Goal: Task Accomplishment & Management: Use online tool/utility

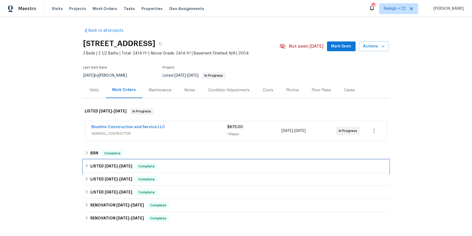
click at [89, 167] on icon at bounding box center [87, 166] width 4 height 4
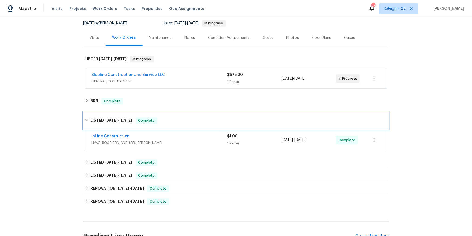
scroll to position [54, 0]
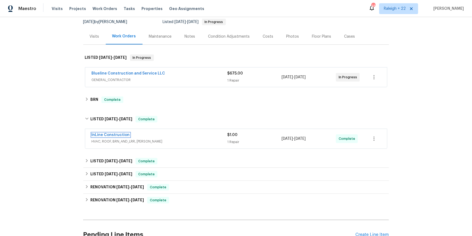
click at [122, 137] on link "InLine Construction" at bounding box center [111, 135] width 38 height 4
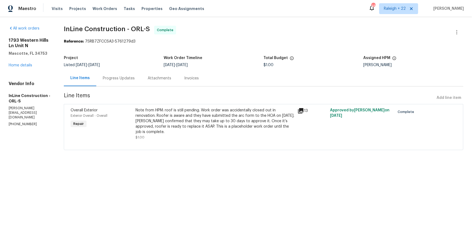
click at [303, 113] on icon at bounding box center [300, 110] width 5 height 5
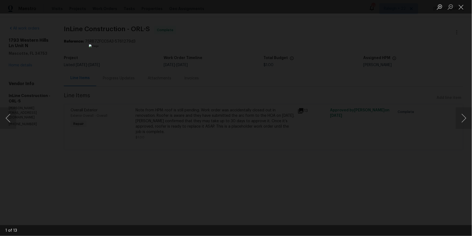
click at [379, 164] on div "Lightbox" at bounding box center [236, 118] width 472 height 236
click at [457, 118] on button "Next image" at bounding box center [464, 118] width 16 height 22
click at [464, 120] on button "Next image" at bounding box center [464, 118] width 16 height 22
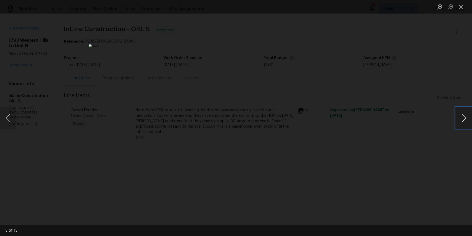
click at [461, 120] on button "Next image" at bounding box center [464, 118] width 16 height 22
click at [462, 117] on button "Next image" at bounding box center [464, 118] width 16 height 22
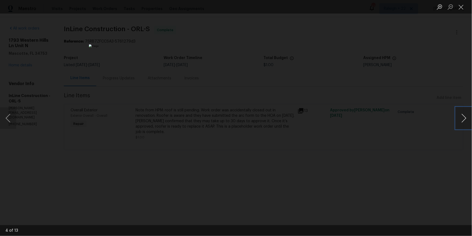
click at [462, 117] on button "Next image" at bounding box center [464, 118] width 16 height 22
click at [459, 117] on button "Next image" at bounding box center [464, 118] width 16 height 22
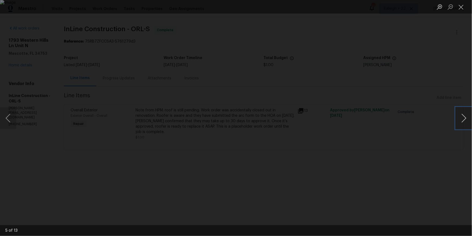
click at [459, 117] on button "Next image" at bounding box center [464, 118] width 16 height 22
click at [467, 121] on button "Next image" at bounding box center [464, 118] width 16 height 22
click at [464, 122] on button "Next image" at bounding box center [464, 118] width 16 height 22
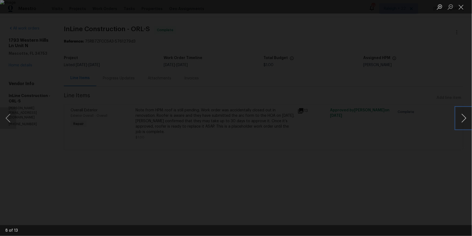
click at [465, 116] on button "Next image" at bounding box center [464, 118] width 16 height 22
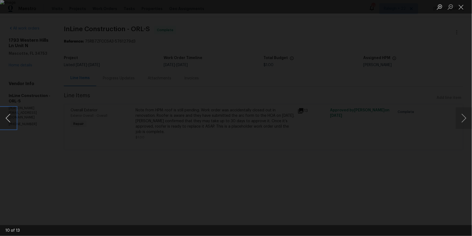
click at [9, 119] on button "Previous image" at bounding box center [8, 118] width 16 height 22
click at [454, 131] on div "Lightbox" at bounding box center [236, 118] width 472 height 236
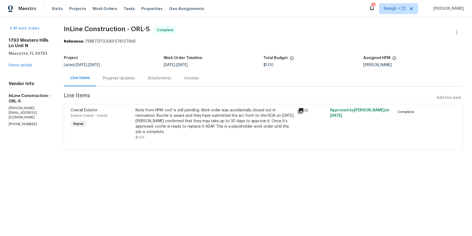
click at [205, 86] on div "Invoices" at bounding box center [192, 78] width 28 height 16
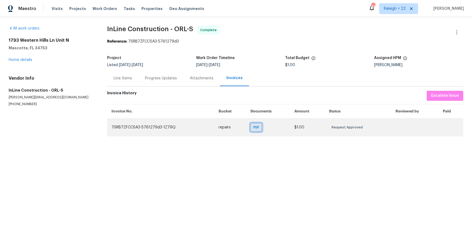
click at [255, 130] on span "PDF" at bounding box center [257, 126] width 8 height 5
